Goal: Task Accomplishment & Management: Manage account settings

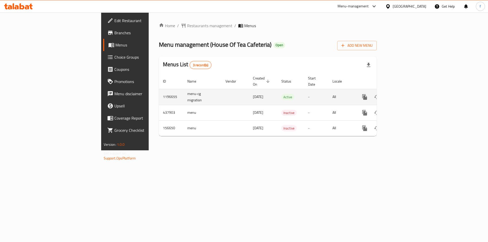
click at [404, 94] on icon "enhanced table" at bounding box center [401, 97] width 6 height 6
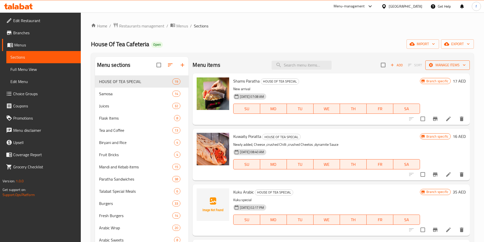
click at [455, 67] on span "Manage items" at bounding box center [448, 65] width 36 height 6
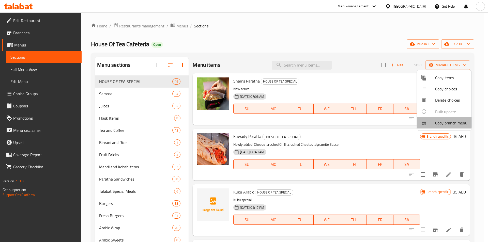
click at [442, 122] on span "Copy branch menu" at bounding box center [451, 123] width 32 height 6
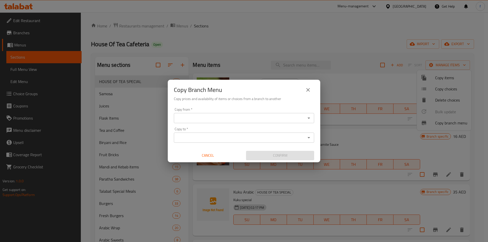
click at [243, 124] on div "Copy from   * Copy from * Copy to   * Copy to * Cancel Confirm" at bounding box center [244, 134] width 153 height 57
click at [246, 122] on input "Copy from   *" at bounding box center [239, 118] width 129 height 7
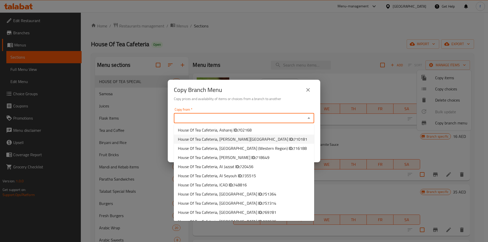
scroll to position [334, 0]
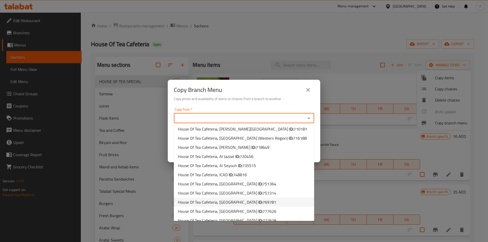
click at [258, 199] on b "ID:" at bounding box center [260, 203] width 4 height 8
type input "House Of Tea Cafeteria, [GEOGRAPHIC_DATA]"
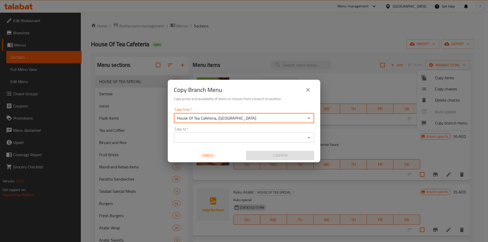
click at [224, 142] on div "Copy to *" at bounding box center [244, 138] width 140 height 10
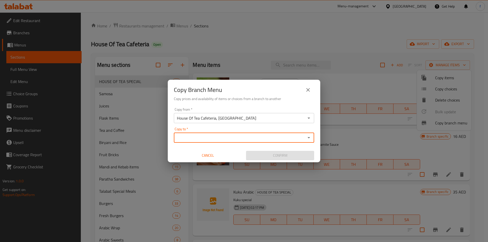
click at [310, 138] on icon "Open" at bounding box center [309, 138] width 6 height 6
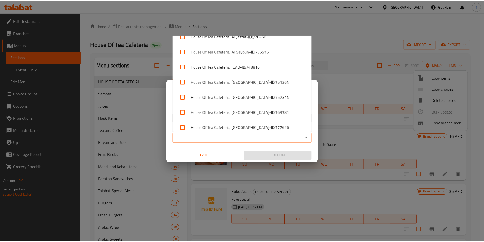
scroll to position [609, 0]
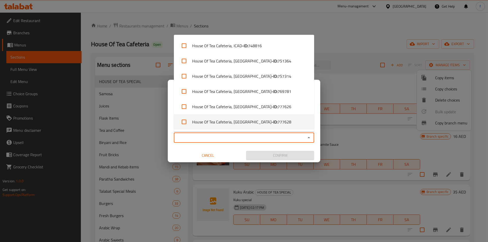
click at [271, 120] on b "- ID:" at bounding box center [274, 122] width 6 height 6
checkbox input "true"
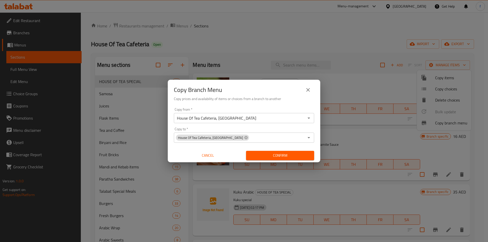
click at [362, 117] on div "Copy Branch Menu Copy prices and availability of items or choices from a branch…" at bounding box center [244, 121] width 488 height 242
click at [273, 160] on button "Confirm" at bounding box center [280, 155] width 68 height 9
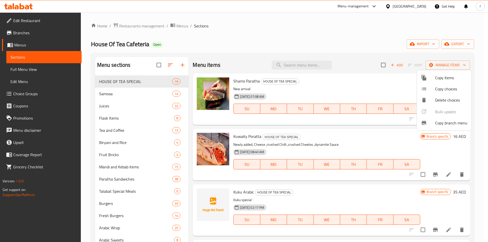
click at [352, 16] on div at bounding box center [244, 121] width 488 height 242
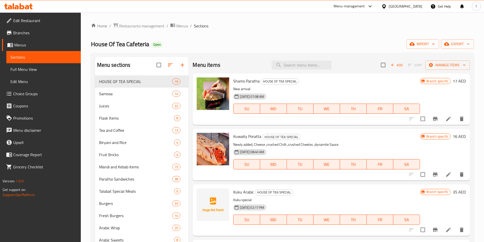
click at [342, 25] on ol "Home / Restaurants management / Menus / Sections" at bounding box center [282, 26] width 383 height 7
click at [34, 72] on span "Full Menu View" at bounding box center [43, 69] width 66 height 6
click at [44, 66] on span "Full Menu View" at bounding box center [43, 69] width 66 height 6
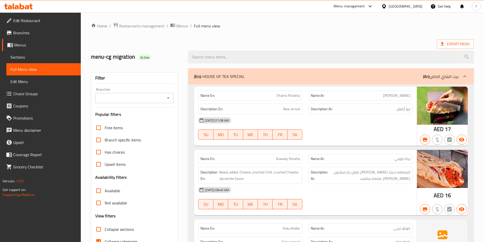
click at [208, 97] on strong "Name En:" at bounding box center [208, 95] width 14 height 5
copy strong "Name En:"
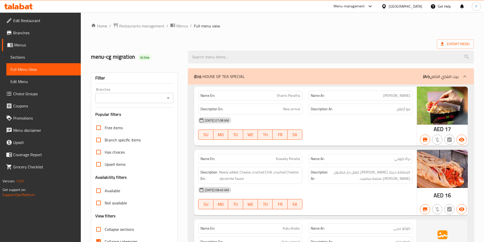
click at [217, 107] on strong "Description En:" at bounding box center [212, 109] width 23 height 6
copy strong "Description En:"
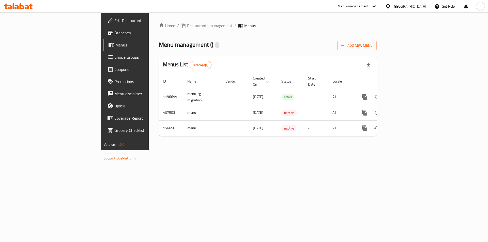
click at [467, 93] on div at bounding box center [244, 121] width 488 height 242
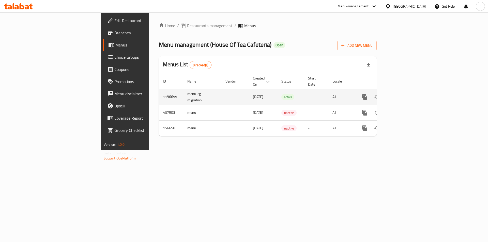
click at [404, 95] on icon "enhanced table" at bounding box center [401, 97] width 5 height 5
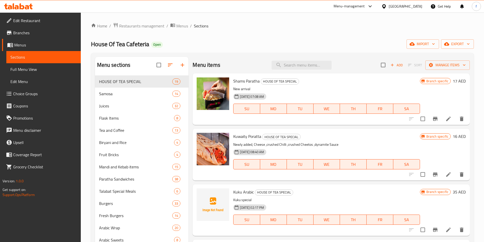
click at [46, 68] on span "Full Menu View" at bounding box center [43, 69] width 66 height 6
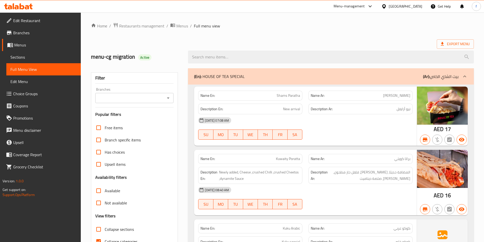
click at [347, 28] on ol "Home / Restaurants management / Menus / Full menu view" at bounding box center [282, 26] width 383 height 7
click at [393, 6] on div "[GEOGRAPHIC_DATA]" at bounding box center [406, 7] width 34 height 6
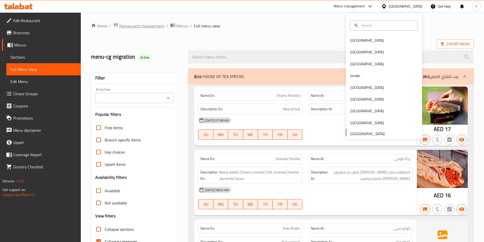
click at [139, 27] on span "Restaurants management" at bounding box center [141, 26] width 45 height 6
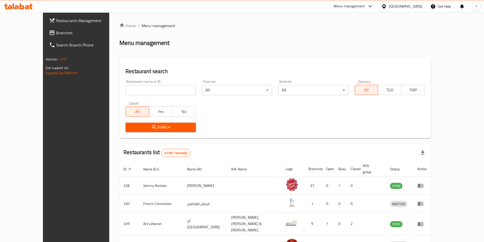
click at [56, 35] on span "Branches" at bounding box center [88, 33] width 64 height 6
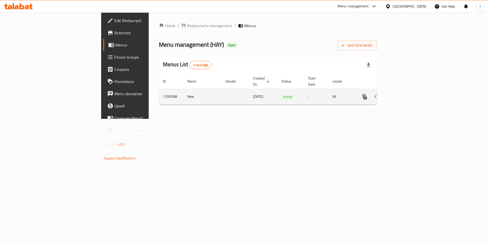
drag, startPoint x: 200, startPoint y: 122, endPoint x: 330, endPoint y: 88, distance: 134.4
click at [209, 119] on div "Home / Restaurants management / Menus Menu management ( HAY ) Open Add New Menu…" at bounding box center [268, 65] width 238 height 107
click at [404, 95] on icon "enhanced table" at bounding box center [401, 97] width 5 height 5
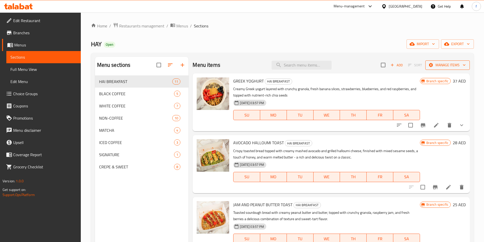
click at [436, 67] on span "Manage items" at bounding box center [448, 65] width 36 height 6
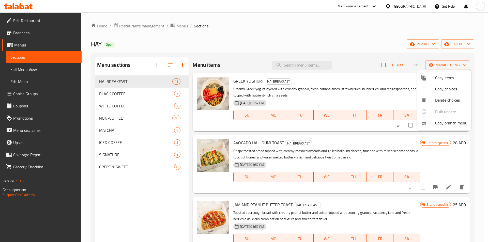
click at [446, 122] on span "Copy branch menu" at bounding box center [451, 123] width 32 height 6
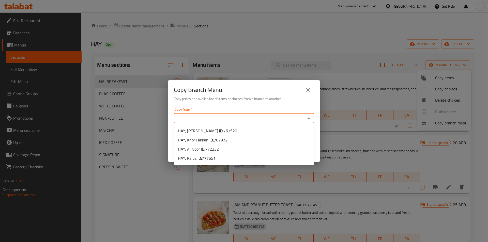
click at [242, 118] on input "Copy from   *" at bounding box center [239, 118] width 129 height 7
click at [210, 158] on span "777651" at bounding box center [209, 159] width 14 height 8
type input "HAY, Kalba"
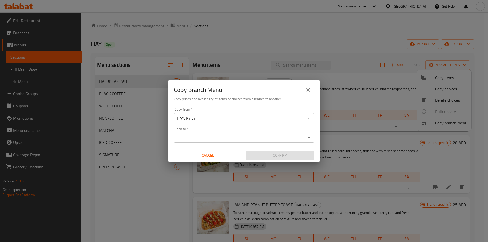
click at [239, 137] on input "Copy to   *" at bounding box center [239, 137] width 129 height 7
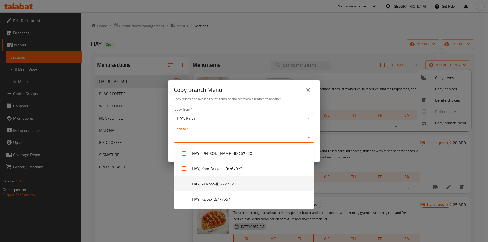
click at [220, 184] on b "- ID:" at bounding box center [217, 184] width 6 height 6
checkbox input "true"
click at [146, 210] on div "Copy Branch Menu Copy prices and availability of items or choices from a branch…" at bounding box center [244, 121] width 488 height 242
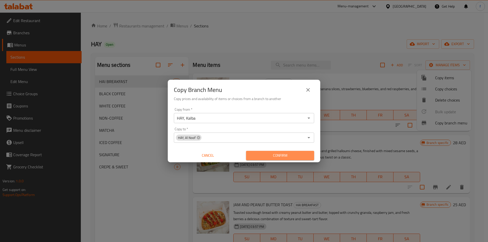
click at [277, 152] on button "Confirm" at bounding box center [280, 155] width 68 height 9
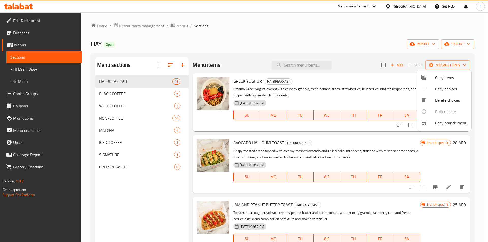
click at [378, 26] on div at bounding box center [244, 121] width 488 height 242
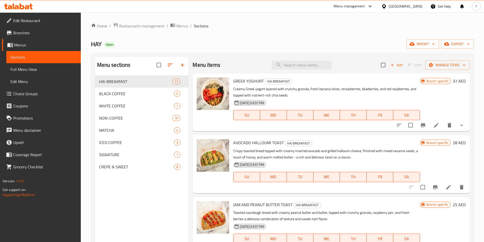
click at [36, 67] on span "Full Menu View" at bounding box center [43, 69] width 66 height 6
click at [37, 67] on span "Full Menu View" at bounding box center [43, 69] width 66 height 6
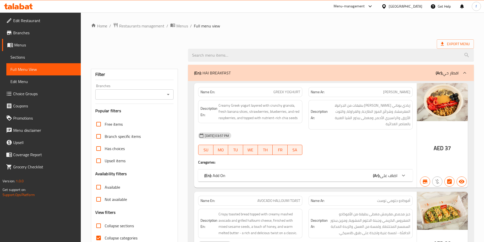
scroll to position [76, 0]
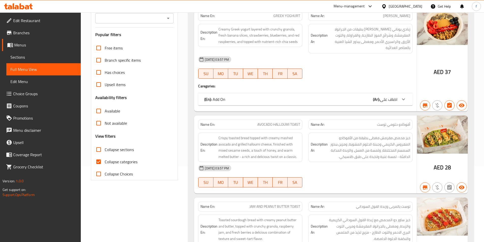
drag, startPoint x: 101, startPoint y: 163, endPoint x: 184, endPoint y: 187, distance: 85.9
click at [101, 163] on input "Collapse categories" at bounding box center [99, 162] width 12 height 12
checkbox input "false"
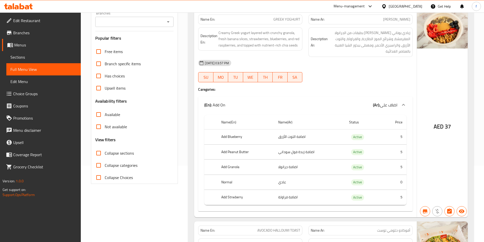
scroll to position [0, 0]
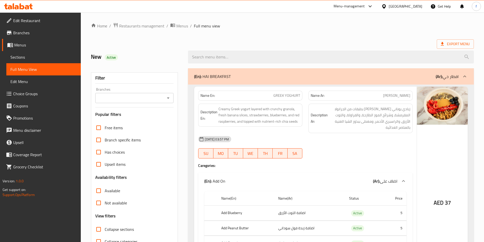
click at [289, 23] on ol "Home / Restaurants management / Menus / Full menu view" at bounding box center [282, 26] width 383 height 7
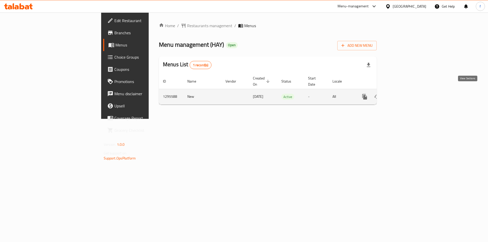
click at [404, 94] on icon "enhanced table" at bounding box center [401, 97] width 6 height 6
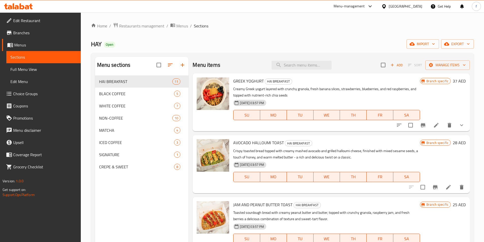
click at [12, 68] on span "Full Menu View" at bounding box center [43, 69] width 66 height 6
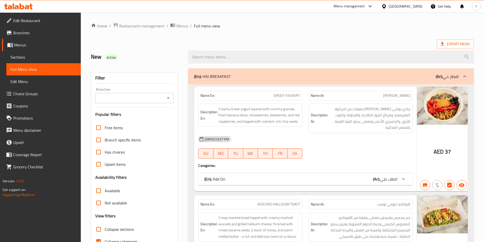
click at [209, 114] on strong "Description En:" at bounding box center [209, 115] width 17 height 12
copy strong "Description En:"
click at [375, 48] on div at bounding box center [331, 57] width 292 height 19
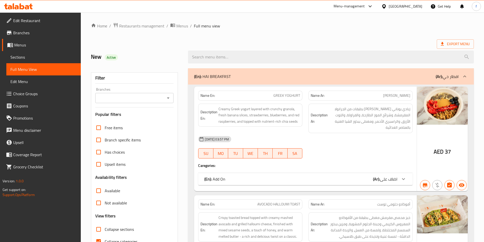
click at [208, 93] on strong "Name En:" at bounding box center [208, 95] width 14 height 5
copy strong "Name En:"
click at [50, 36] on link "Branches" at bounding box center [41, 33] width 79 height 12
